Goal: Information Seeking & Learning: Learn about a topic

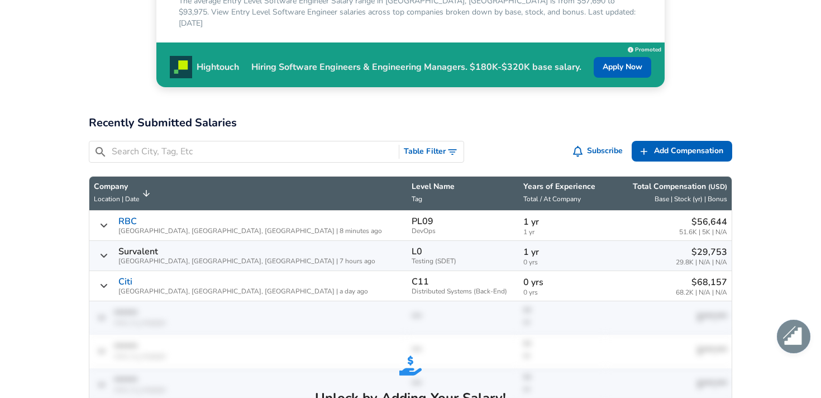
scroll to position [328, 0]
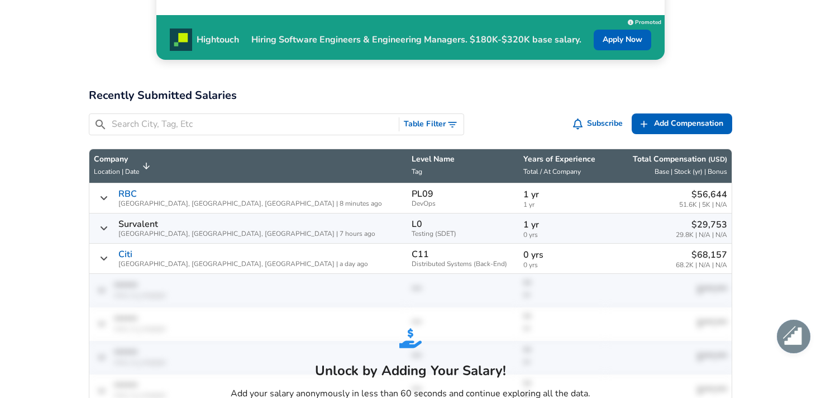
click at [440, 114] on button "Table Filter" at bounding box center [431, 124] width 64 height 21
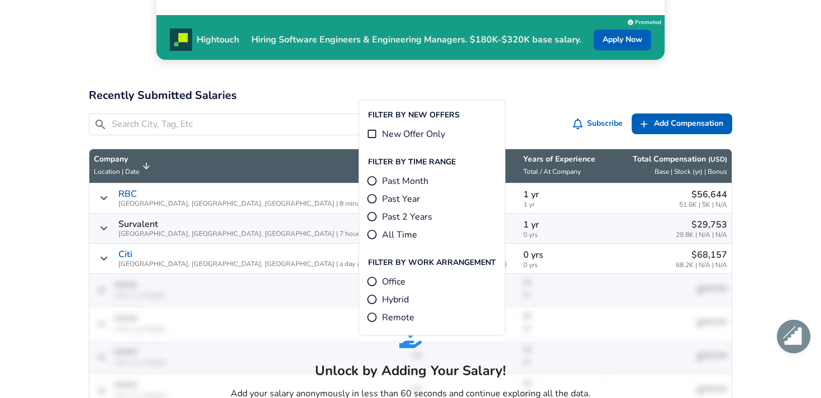
click at [481, 104] on div "​ Table Filter Subscribe Add Add Comp Add Compensation" at bounding box center [406, 121] width 652 height 35
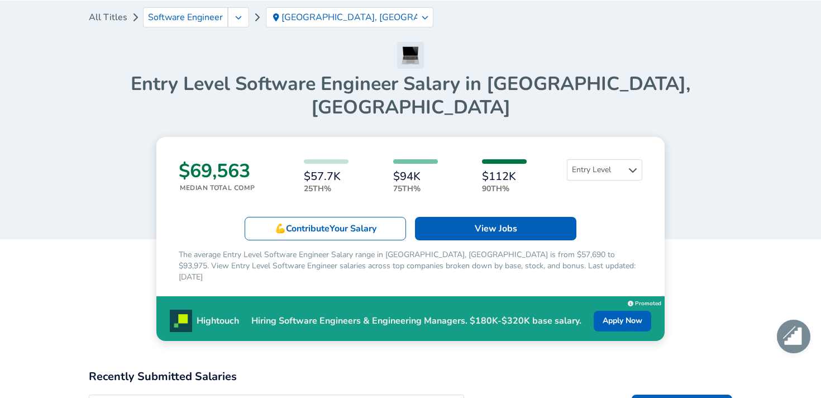
scroll to position [20, 0]
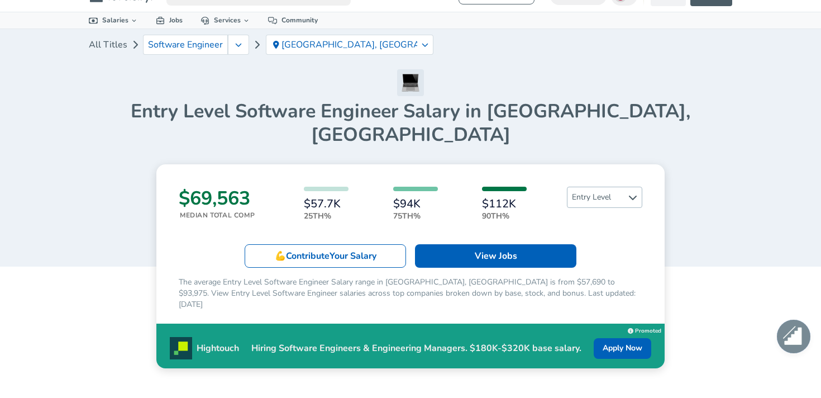
click at [599, 187] on span "Entry Level" at bounding box center [604, 197] width 74 height 20
click at [535, 164] on div "$69,563 Median Total Comp $57.7K 25th% $94K 75th% $112K 90th% Entry Level 💪 Con…" at bounding box center [410, 266] width 508 height 204
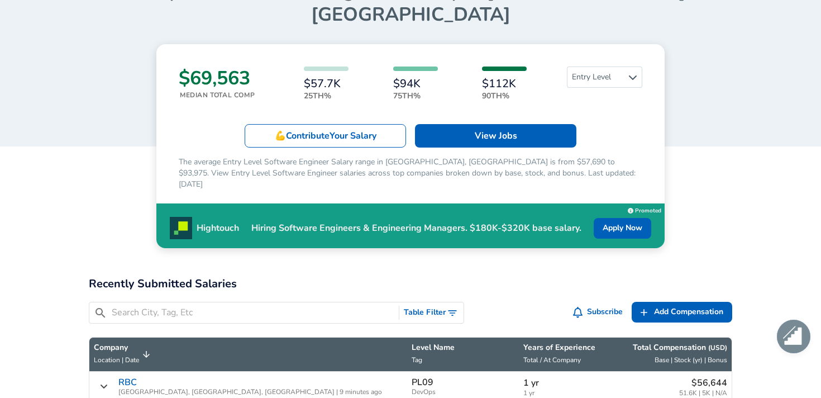
scroll to position [74, 0]
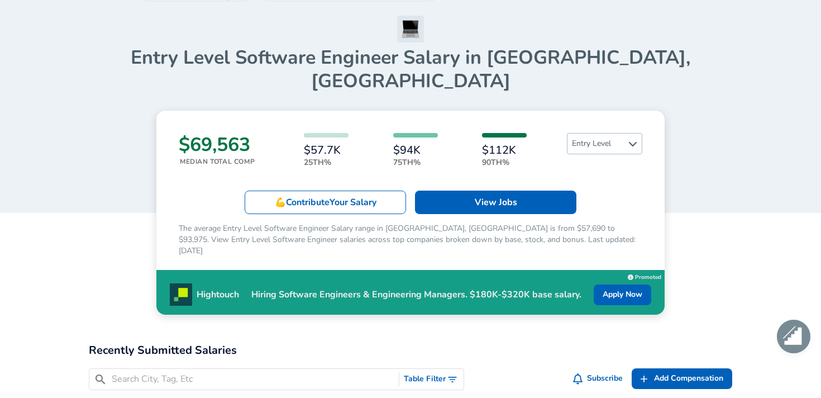
click at [602, 133] on span "Entry Level" at bounding box center [604, 143] width 74 height 20
click at [590, 170] on link "Senior" at bounding box center [594, 173] width 75 height 13
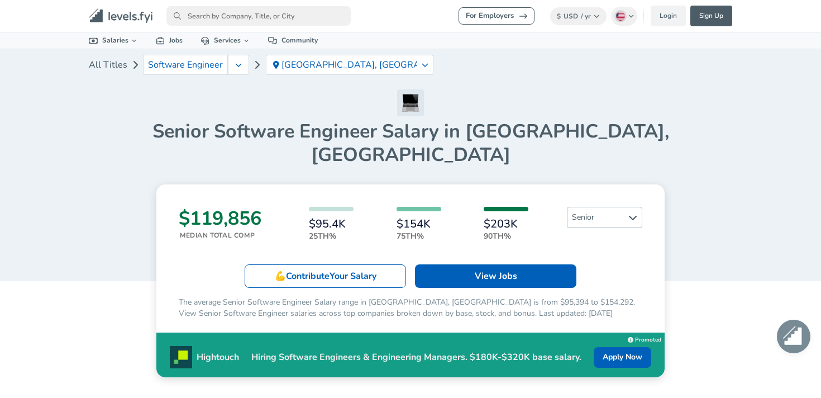
click at [589, 207] on span "Senior" at bounding box center [604, 217] width 74 height 20
click at [581, 228] on link "Entry Level" at bounding box center [594, 231] width 75 height 13
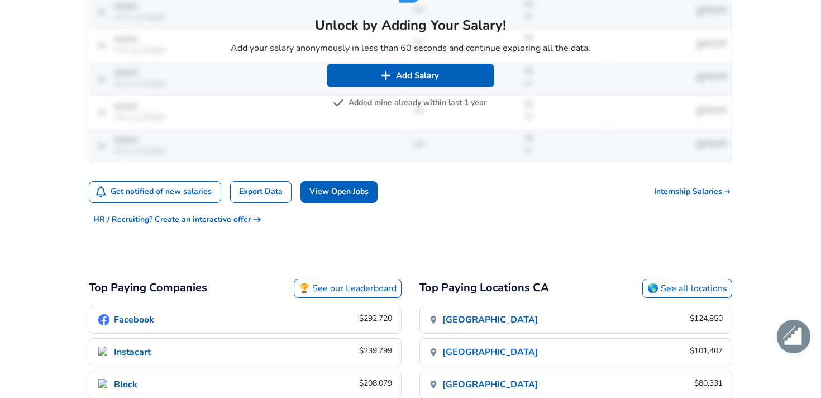
scroll to position [769, 0]
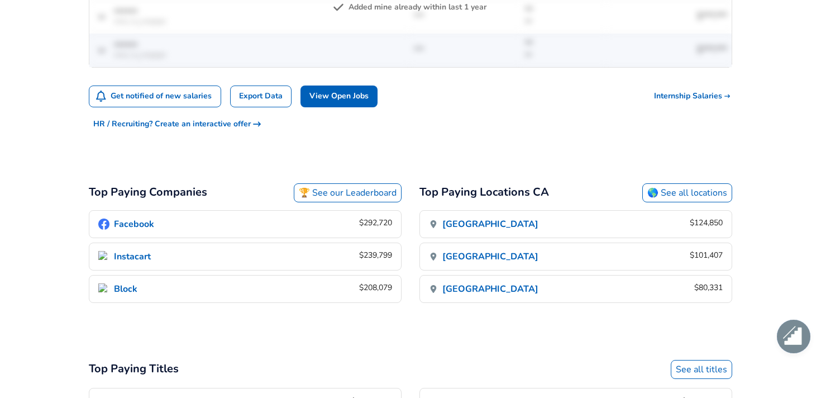
click at [500, 243] on link "Toronto $101,407" at bounding box center [576, 256] width 312 height 27
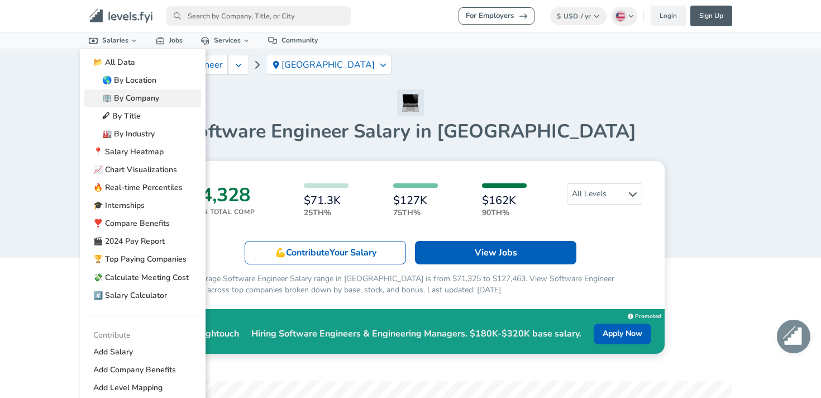
click at [140, 102] on link "🏢 By Company" at bounding box center [142, 98] width 117 height 18
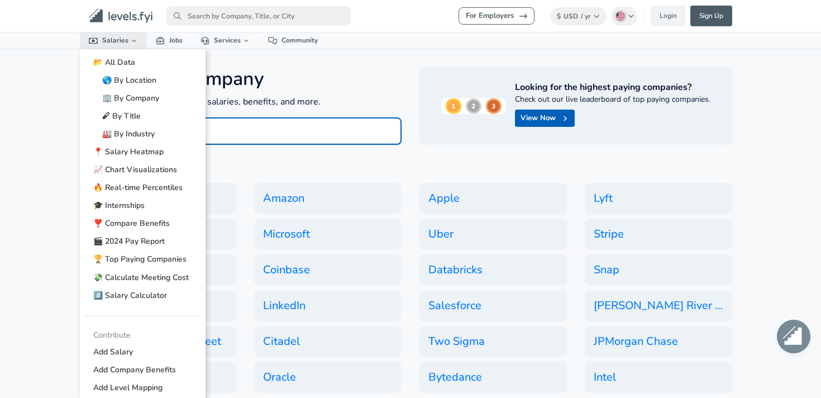
click at [124, 39] on link "Salaries" at bounding box center [113, 40] width 67 height 16
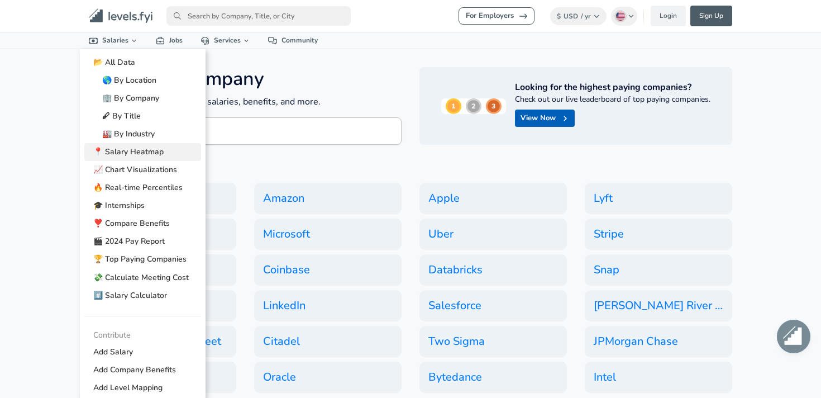
click at [147, 157] on link "📍 Salary Heatmap" at bounding box center [142, 152] width 117 height 18
